Goal: Transaction & Acquisition: Purchase product/service

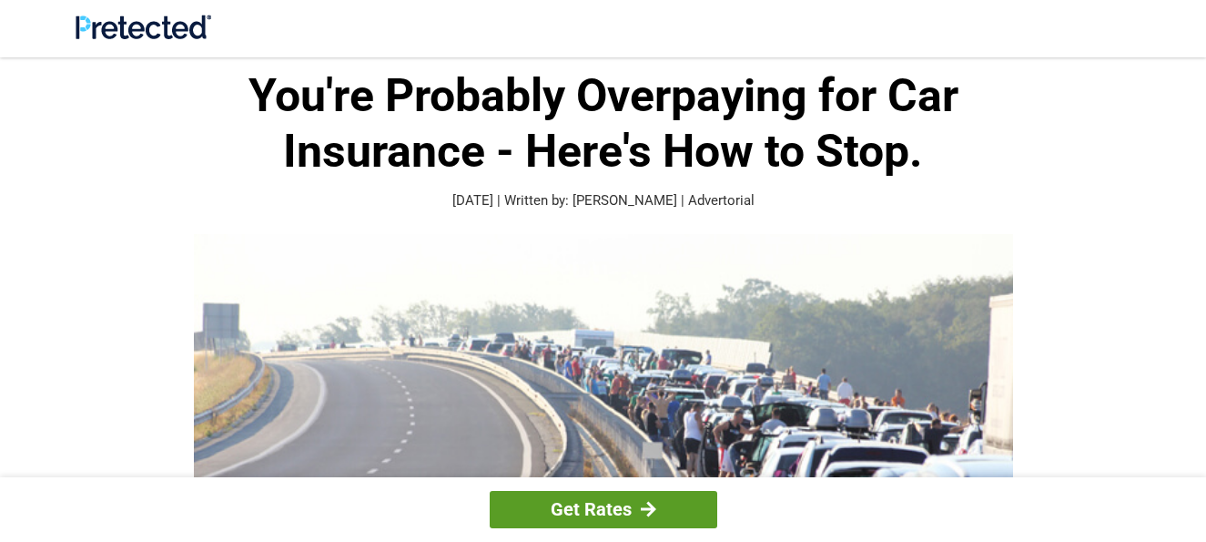
click at [592, 507] on link "Get Rates" at bounding box center [604, 509] width 228 height 37
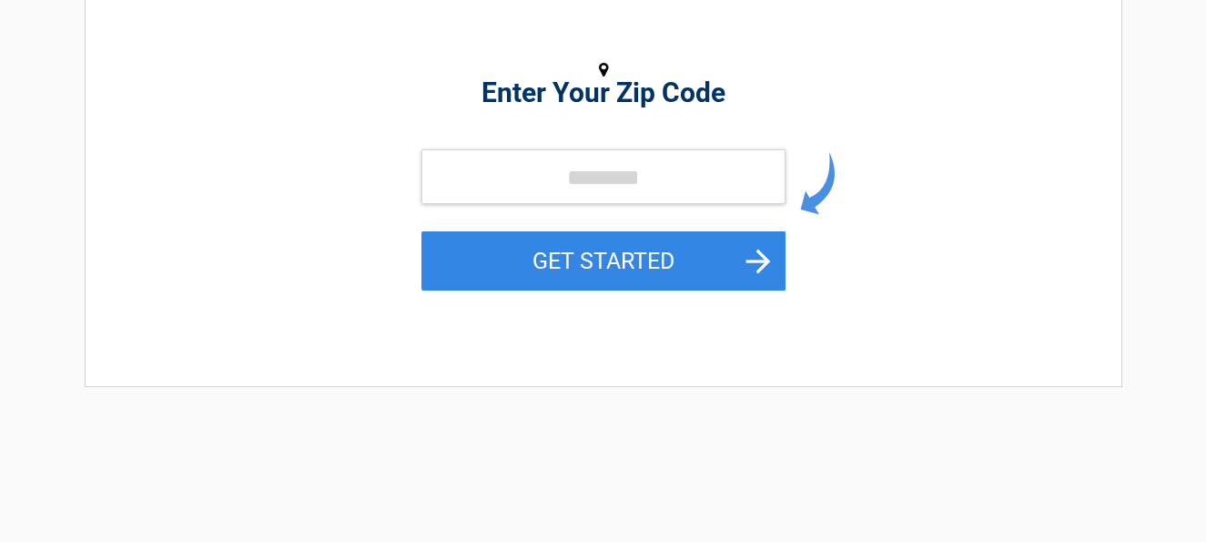
scroll to position [364, 0]
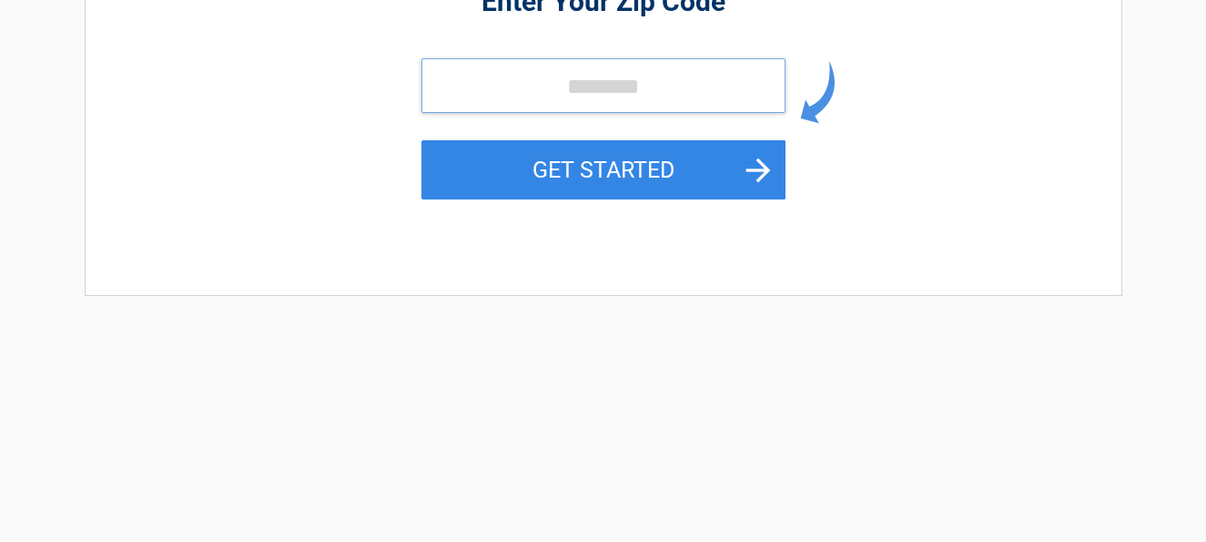
click at [445, 81] on input "tel" at bounding box center [603, 85] width 364 height 55
type input "*****"
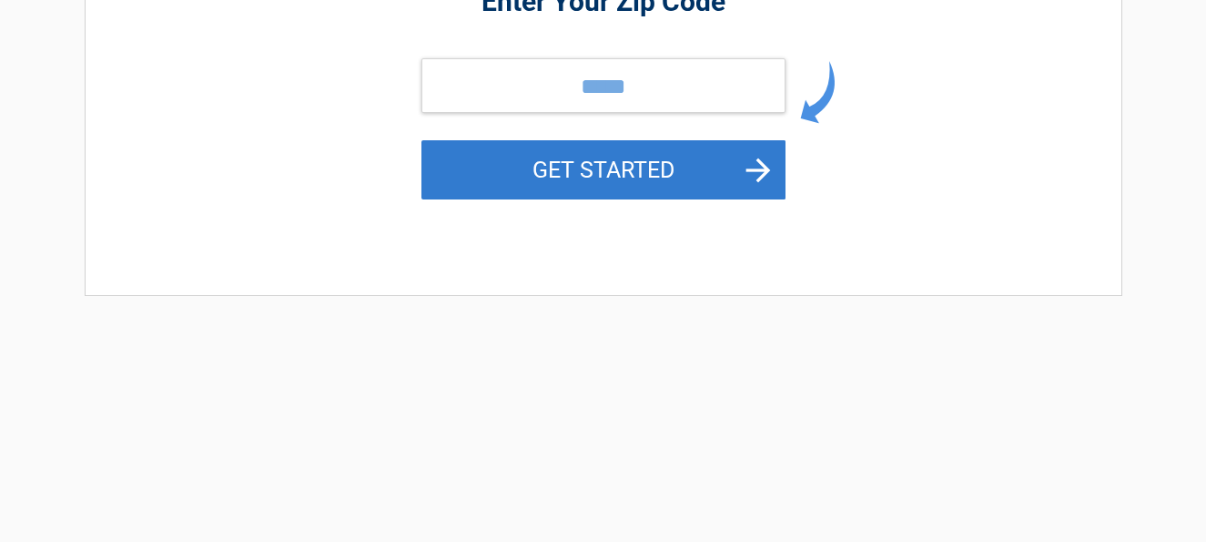
click at [574, 165] on button "GET STARTED" at bounding box center [603, 169] width 364 height 59
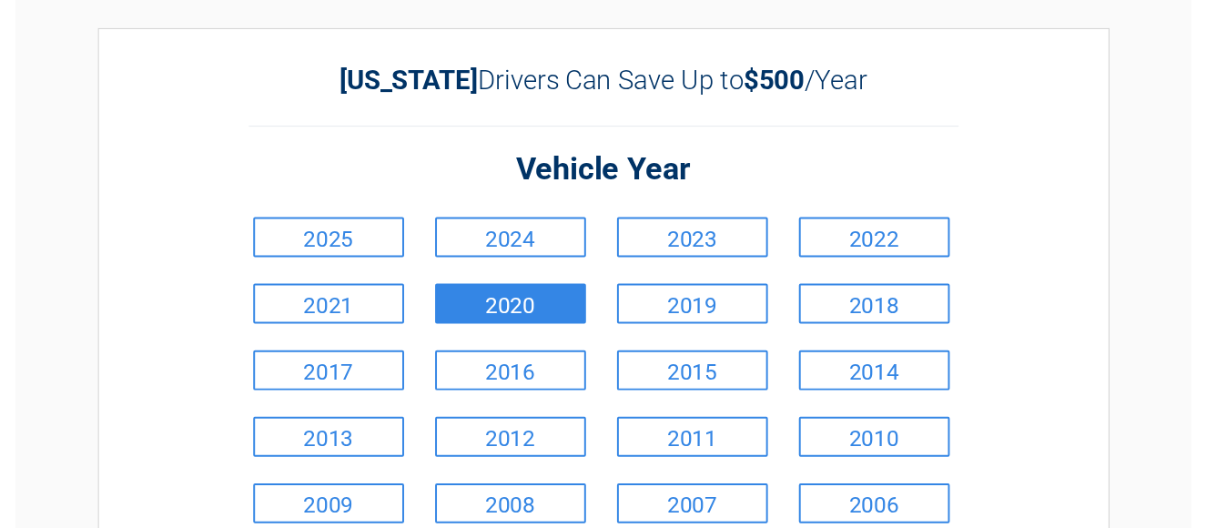
scroll to position [91, 0]
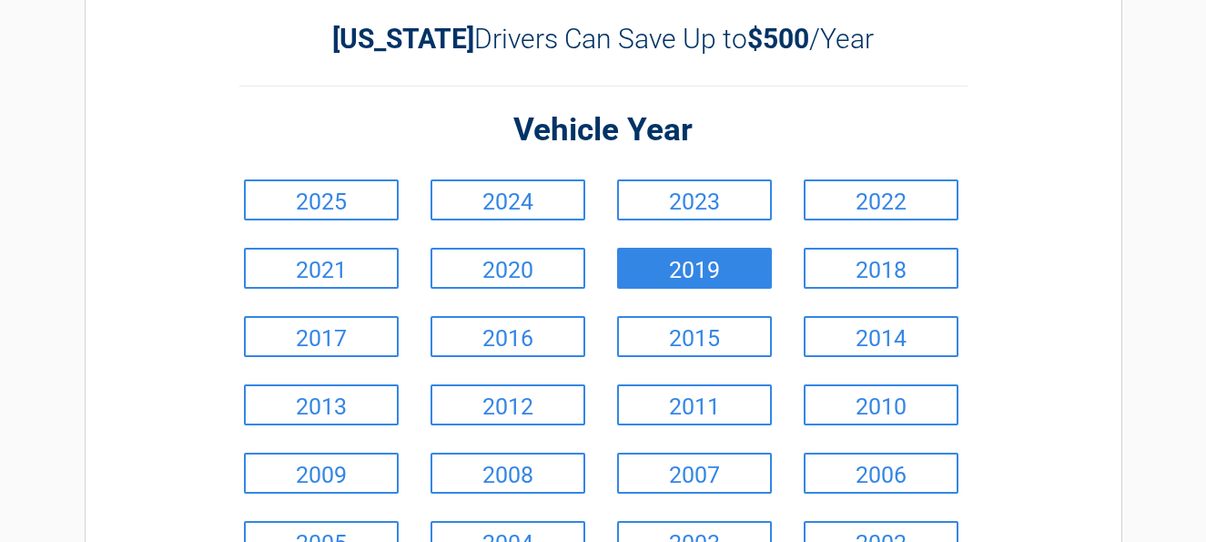
click at [683, 262] on link "2019" at bounding box center [694, 268] width 155 height 41
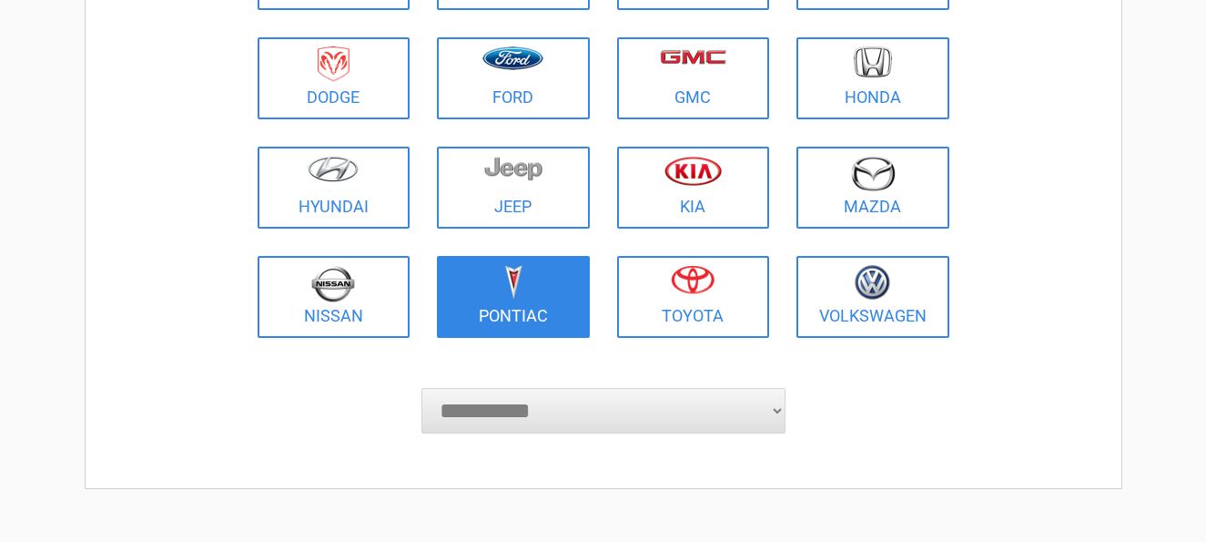
scroll to position [364, 0]
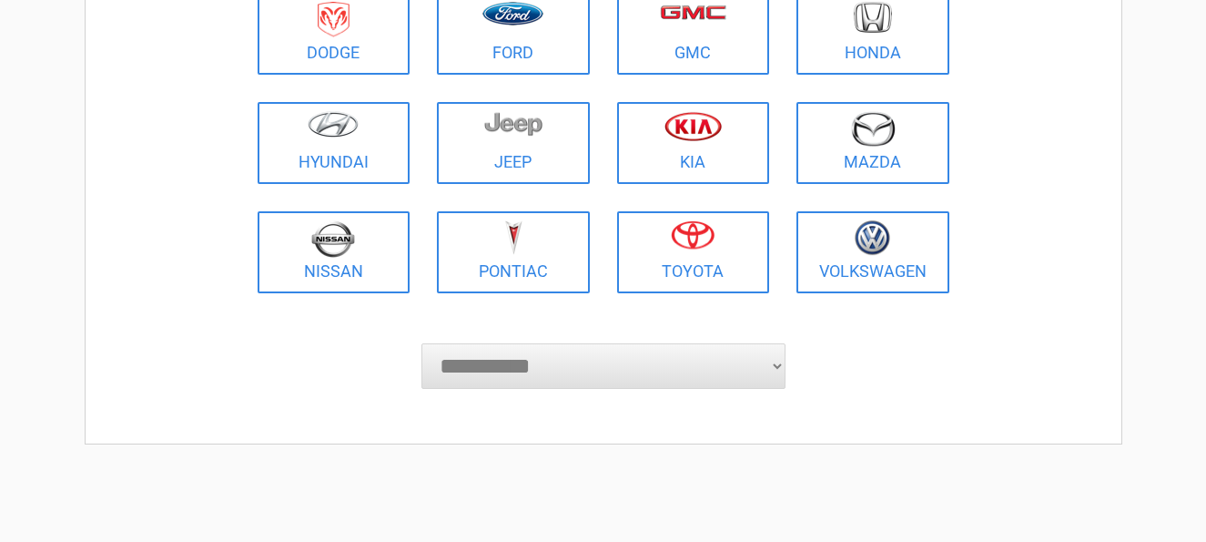
click at [535, 360] on select "**********" at bounding box center [603, 366] width 364 height 46
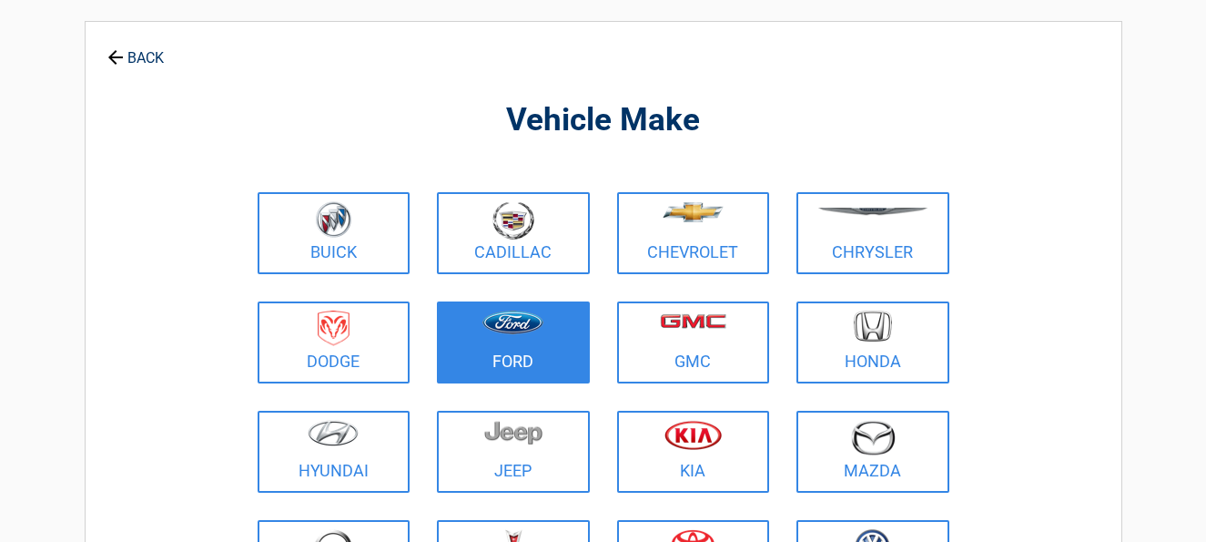
scroll to position [0, 0]
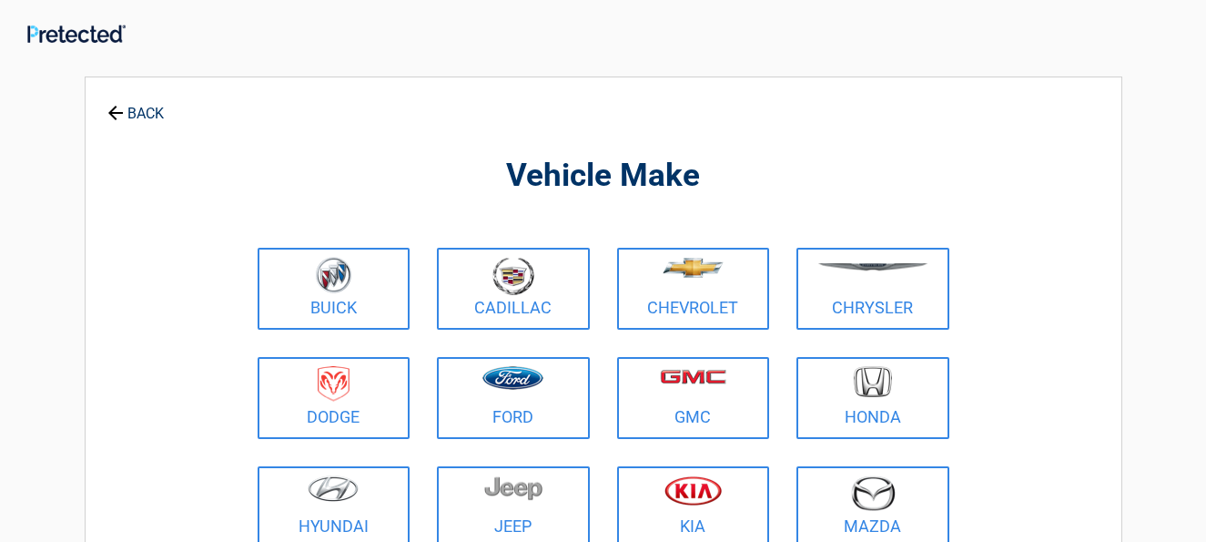
click at [149, 107] on link "BACK" at bounding box center [136, 105] width 64 height 32
